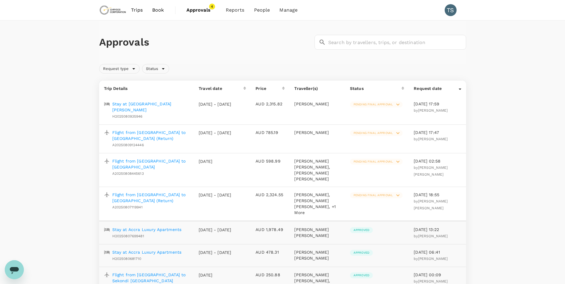
click at [143, 130] on p "Flight from [GEOGRAPHIC_DATA] to [GEOGRAPHIC_DATA] (Return)" at bounding box center [150, 136] width 77 height 12
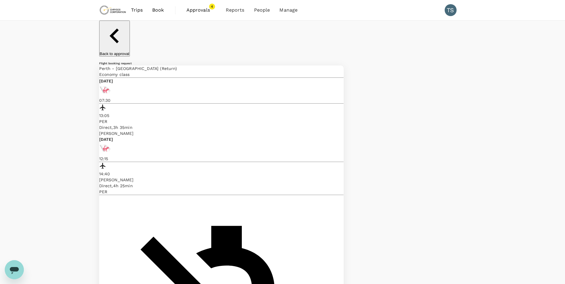
click at [202, 12] on span "Approvals" at bounding box center [201, 10] width 30 height 7
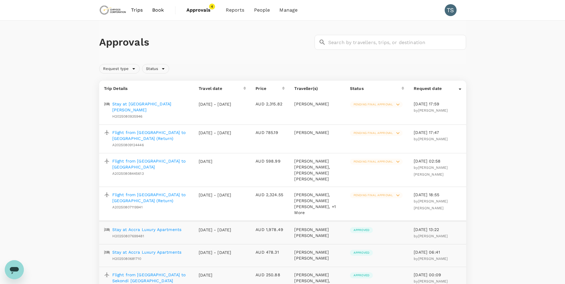
click at [132, 130] on p "Flight from [GEOGRAPHIC_DATA] to [GEOGRAPHIC_DATA] (Return)" at bounding box center [150, 136] width 77 height 12
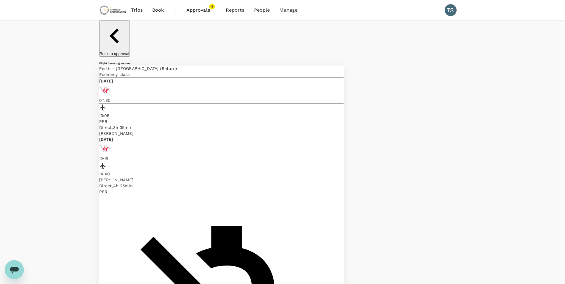
scroll to position [30, 0]
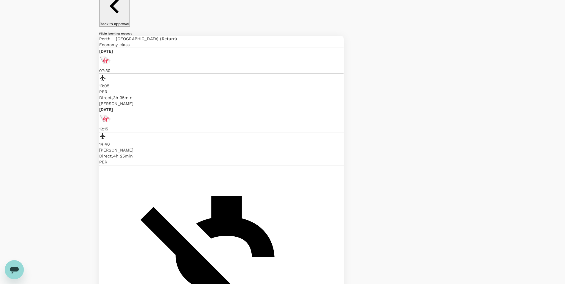
scroll to position [60, 0]
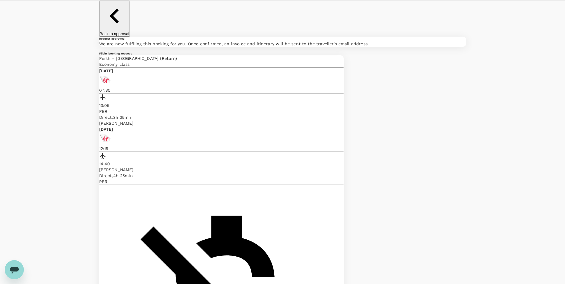
scroll to position [0, 0]
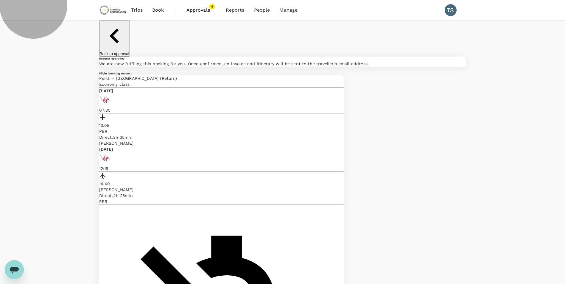
click at [129, 52] on p "Back to approval" at bounding box center [114, 54] width 29 height 4
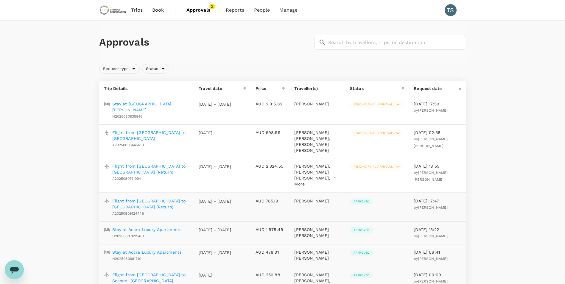
click at [155, 104] on p "Stay at [GEOGRAPHIC_DATA][PERSON_NAME]" at bounding box center [150, 107] width 77 height 12
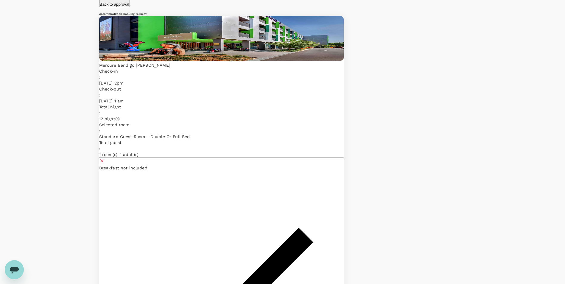
scroll to position [60, 0]
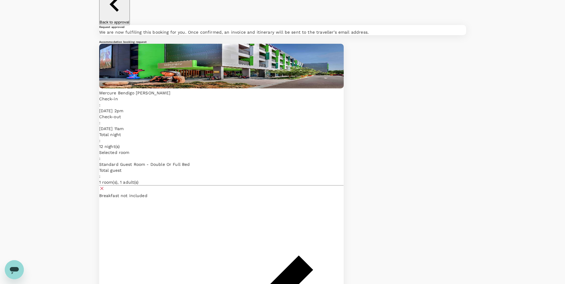
scroll to position [0, 0]
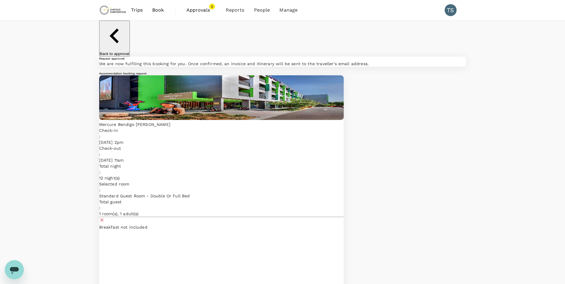
click at [118, 52] on p "Back to approval" at bounding box center [114, 54] width 29 height 4
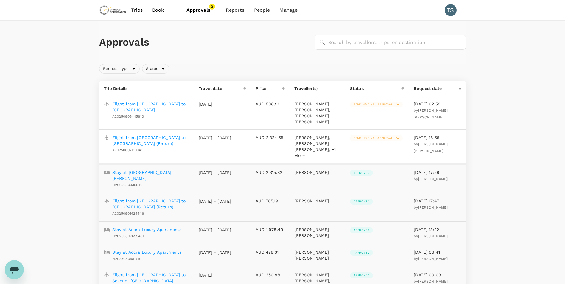
click at [160, 102] on p "Flight from [GEOGRAPHIC_DATA] to [GEOGRAPHIC_DATA]" at bounding box center [150, 107] width 77 height 12
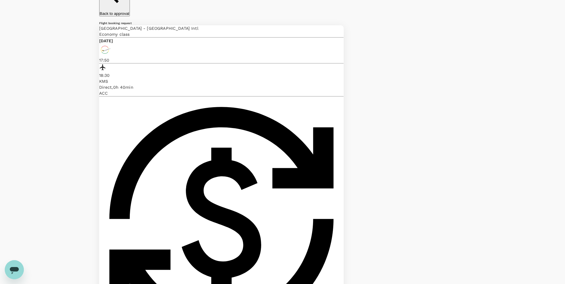
scroll to position [30, 0]
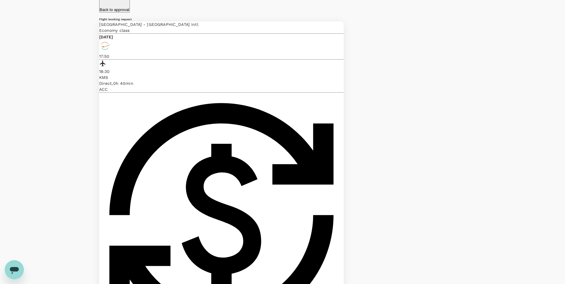
scroll to position [43, 0]
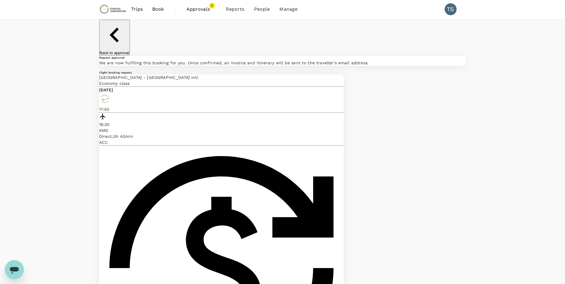
scroll to position [0, 0]
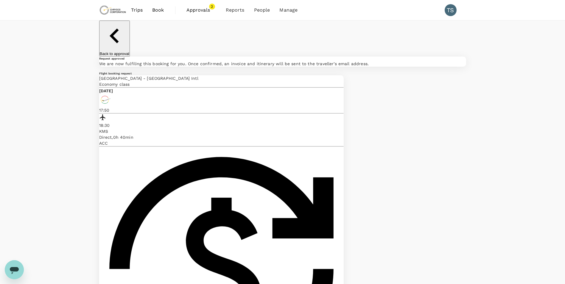
click at [125, 52] on p "Back to approval" at bounding box center [114, 54] width 29 height 4
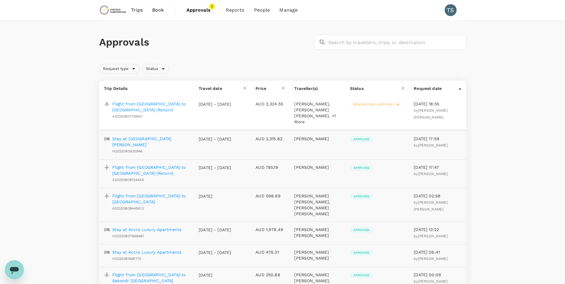
click at [159, 106] on p "Flight from [GEOGRAPHIC_DATA] to [GEOGRAPHIC_DATA] (Return)" at bounding box center [150, 107] width 77 height 12
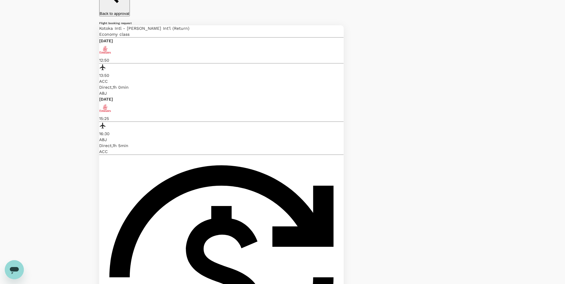
scroll to position [30, 0]
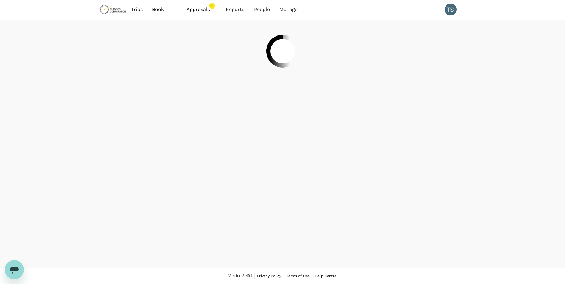
scroll to position [1, 0]
